Goal: Navigation & Orientation: Find specific page/section

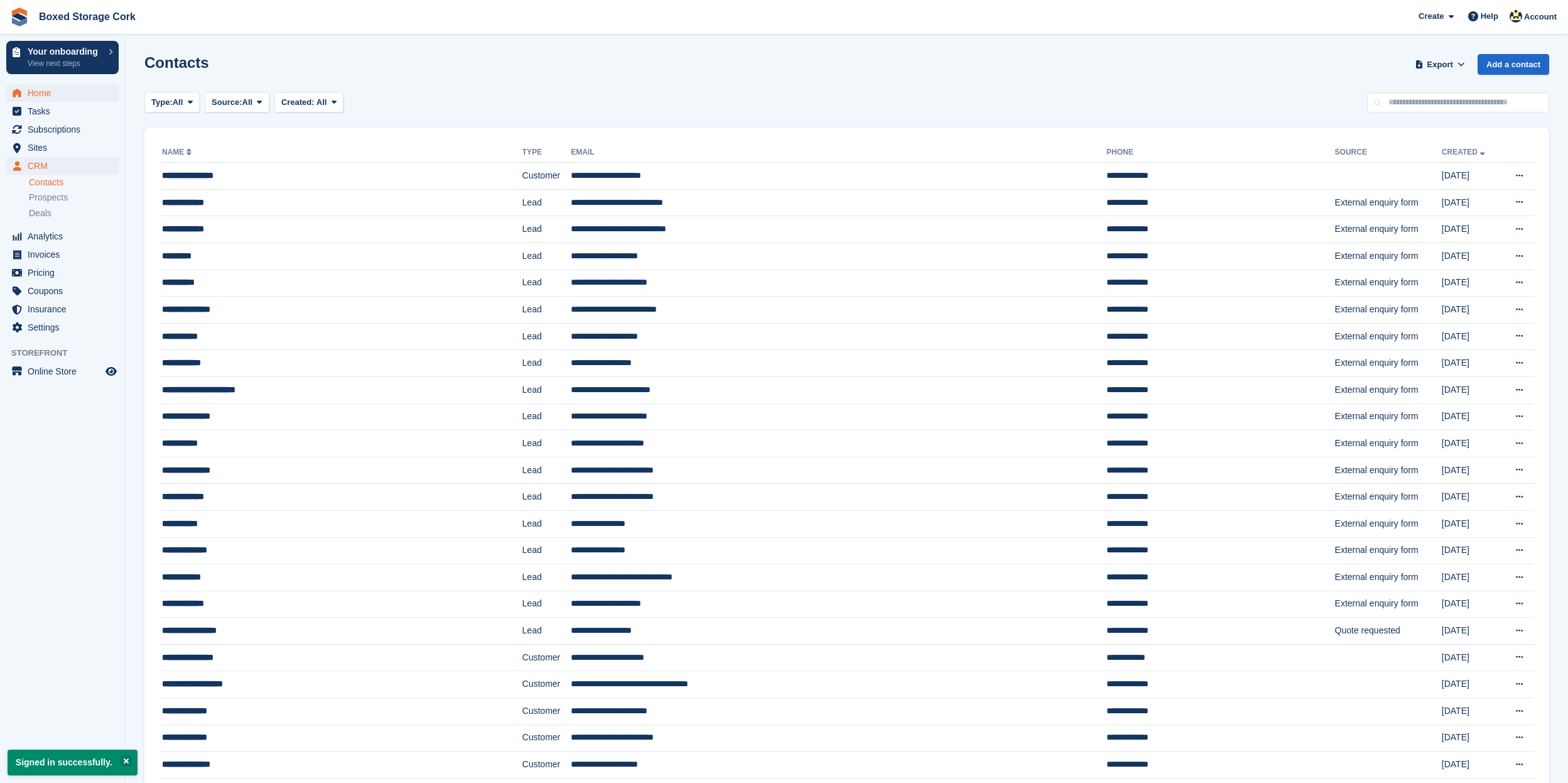
click at [51, 99] on span "Home" at bounding box center [66, 93] width 75 height 18
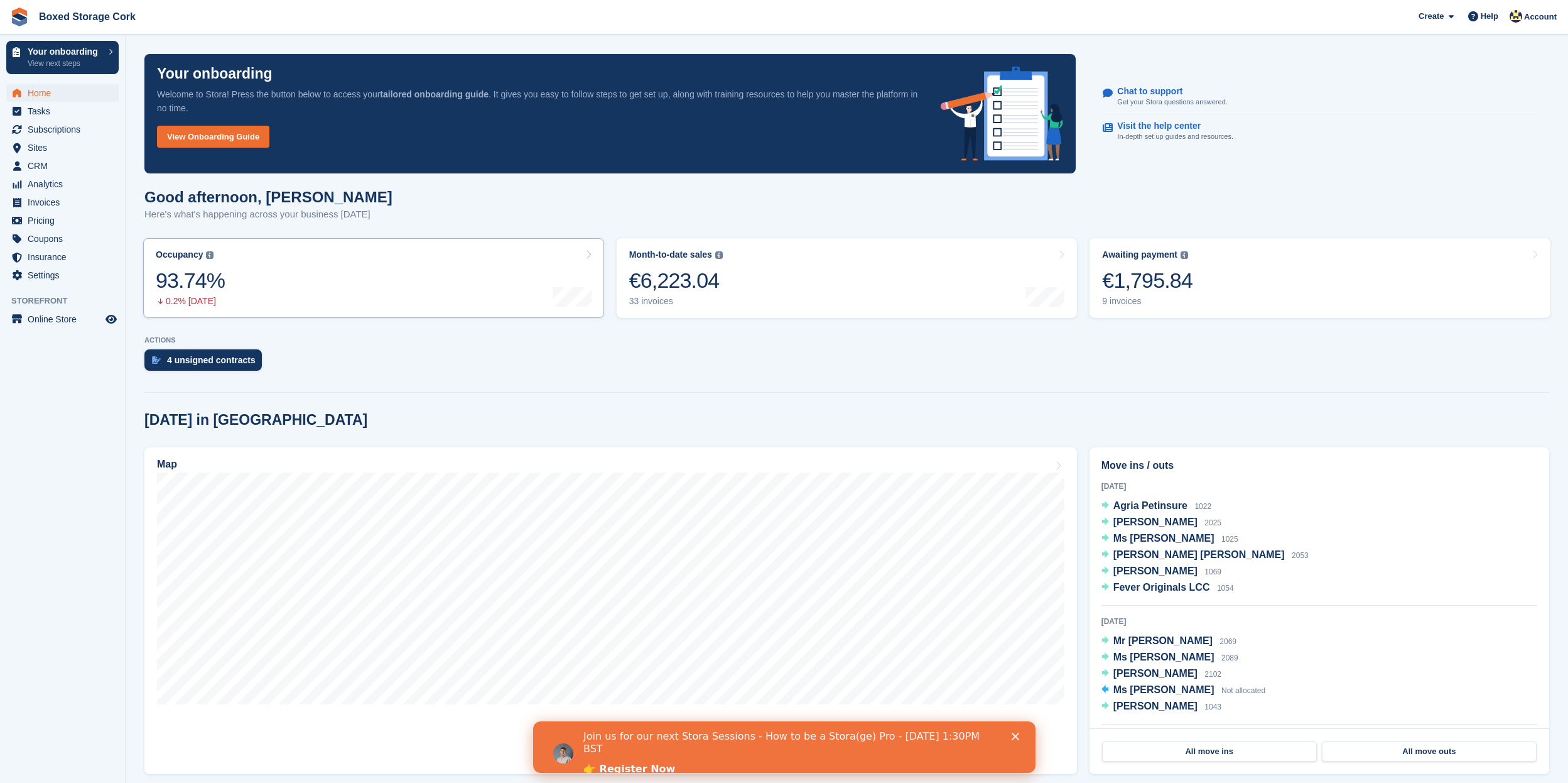
click at [317, 299] on link "Occupancy The percentage of all currently allocated units in terms of area. Inc…" at bounding box center [373, 277] width 460 height 80
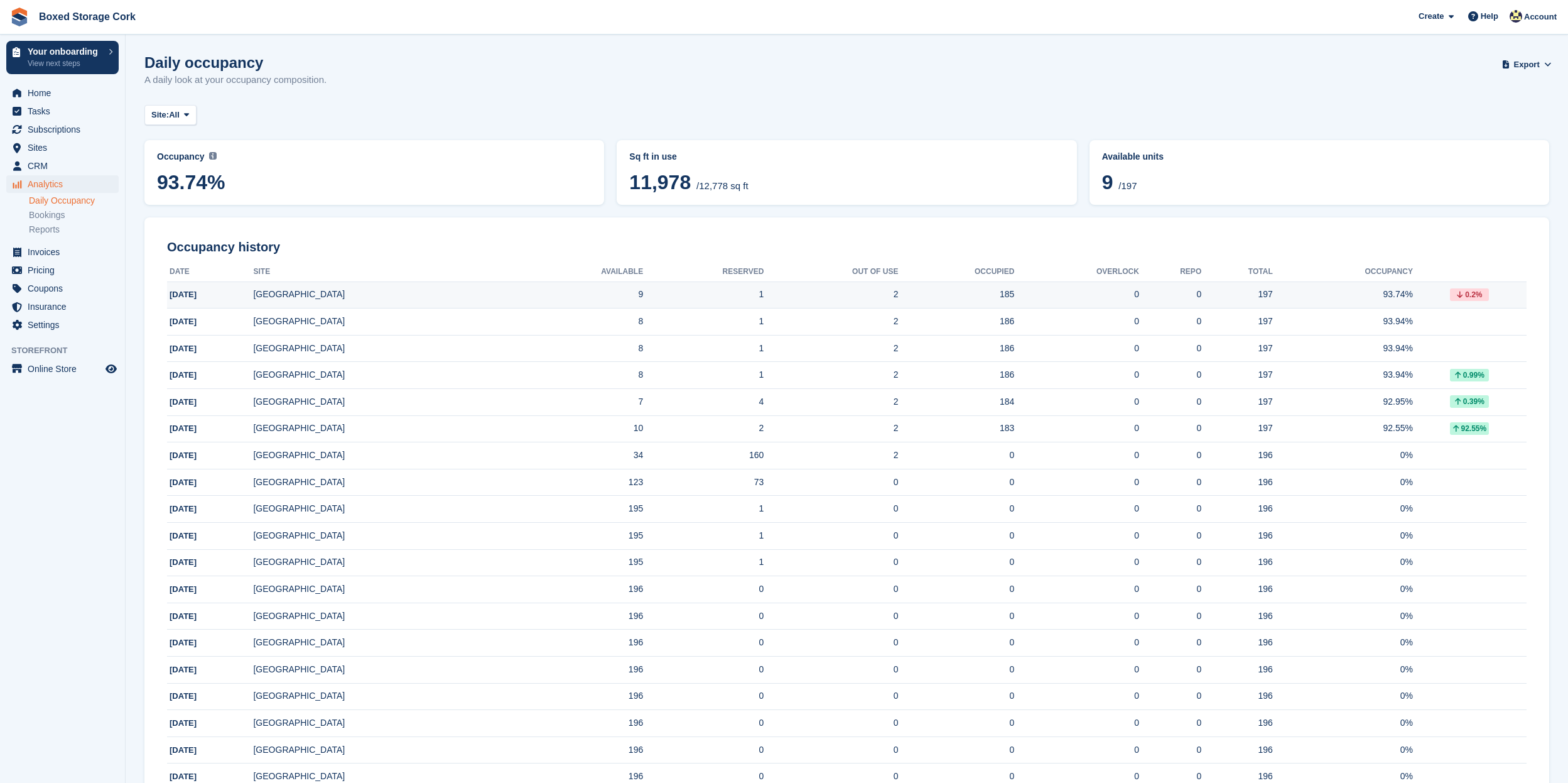
click at [1453, 295] on div "0.2%" at bounding box center [1468, 295] width 39 height 13
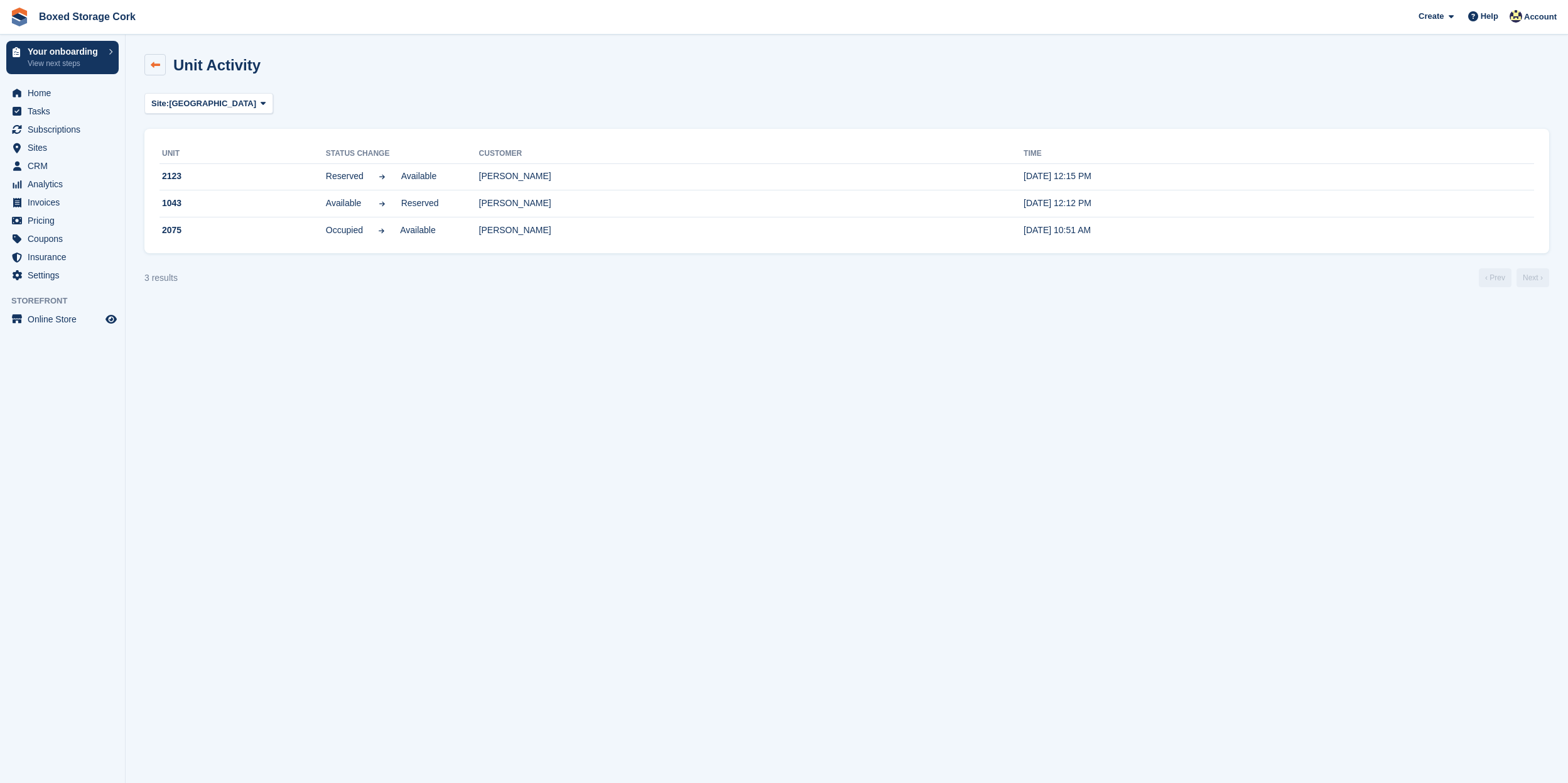
click at [162, 67] on link at bounding box center [155, 65] width 22 height 22
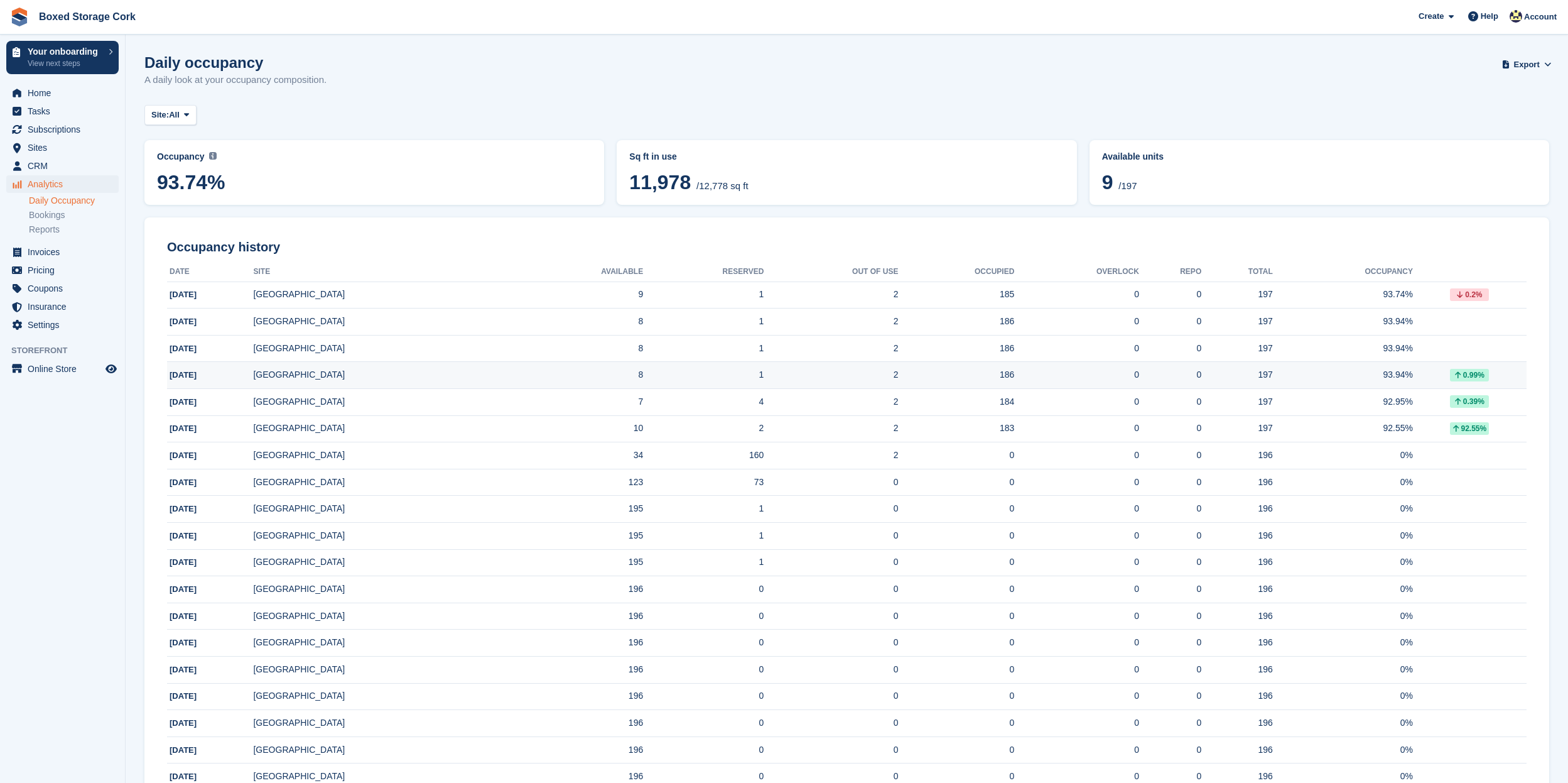
click at [1464, 375] on div "0.99%" at bounding box center [1468, 375] width 39 height 13
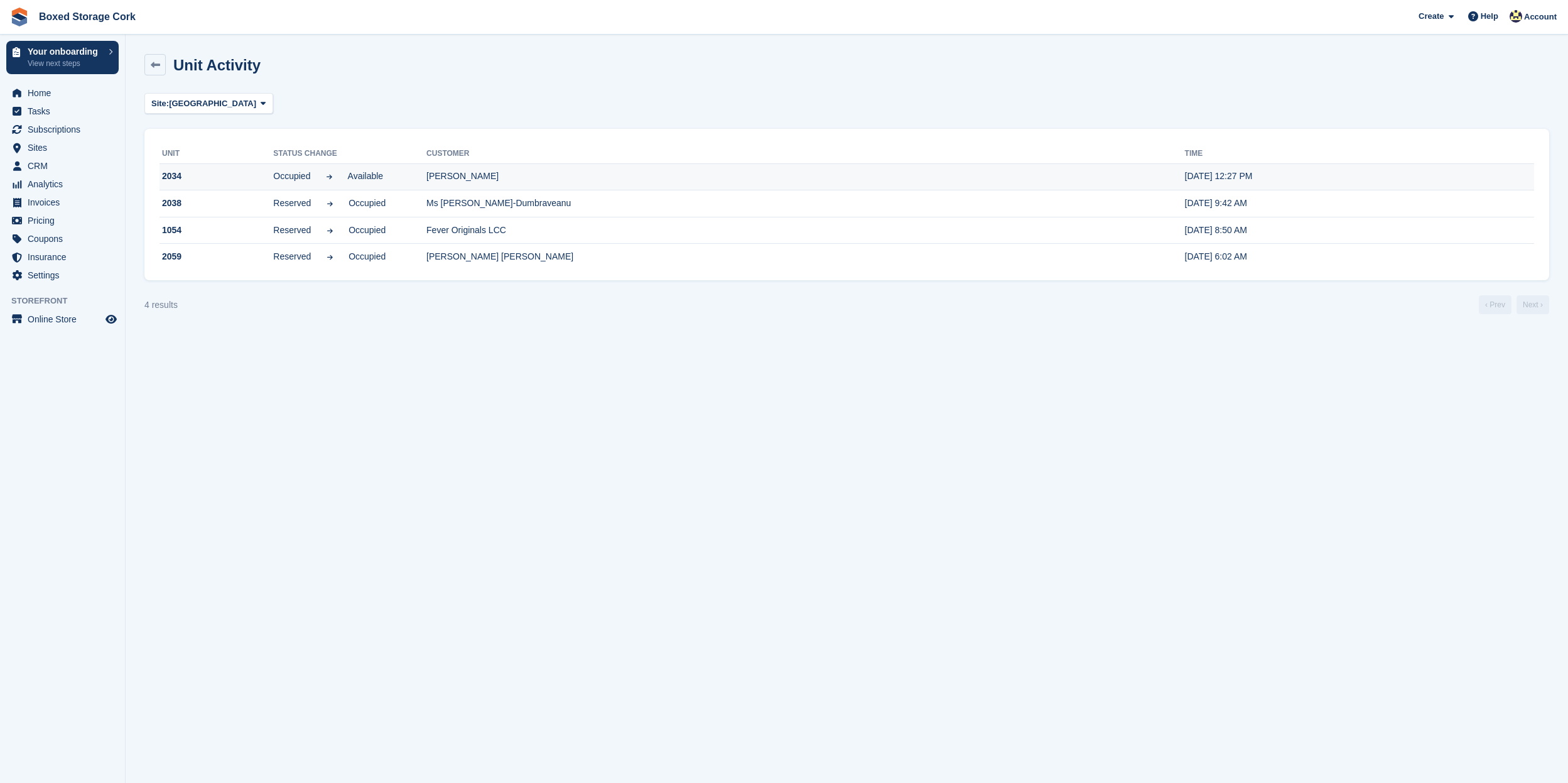
scroll to position [1, 0]
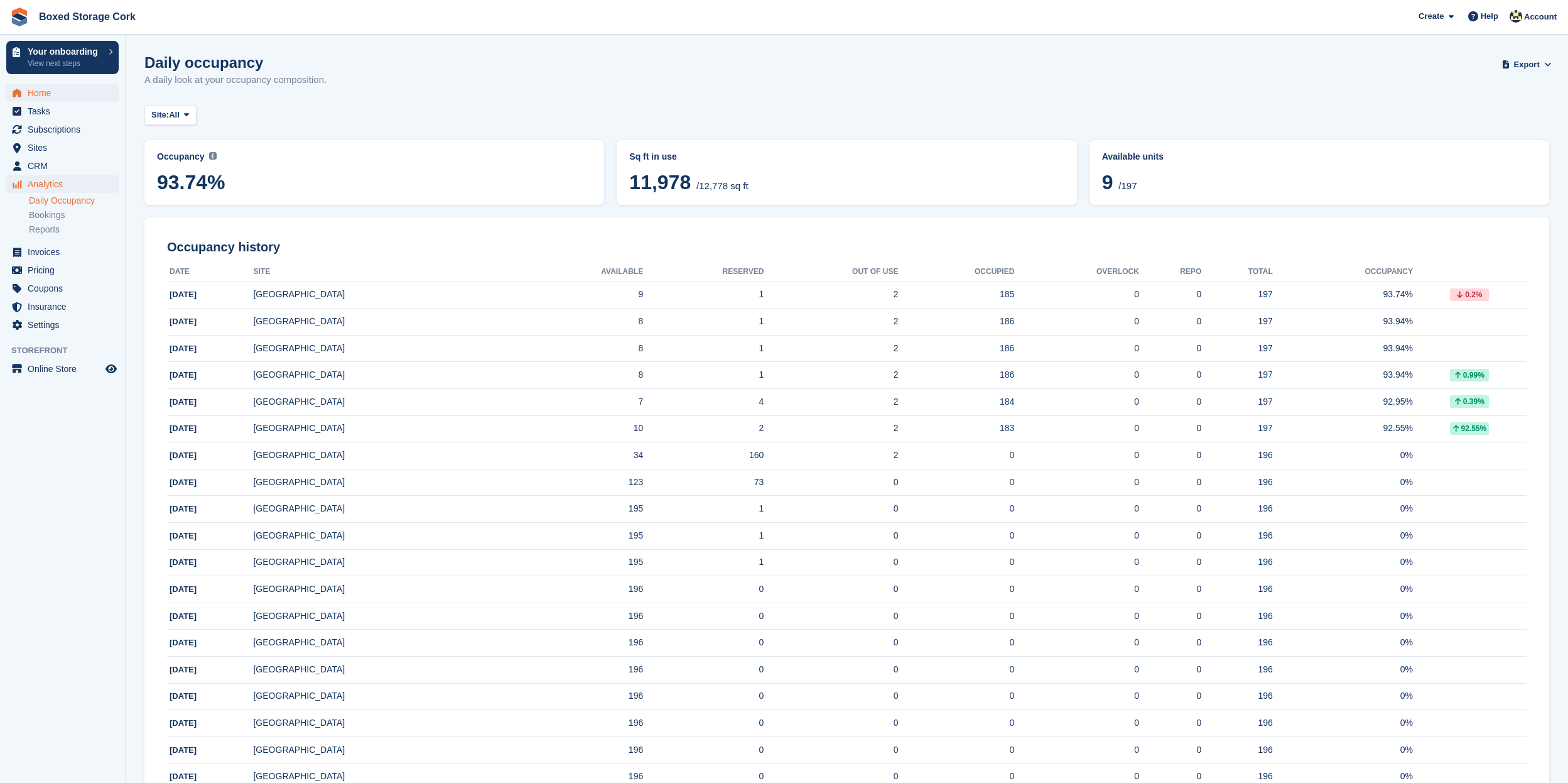
click at [48, 93] on span "Home" at bounding box center [66, 93] width 75 height 18
